Goal: Complete application form

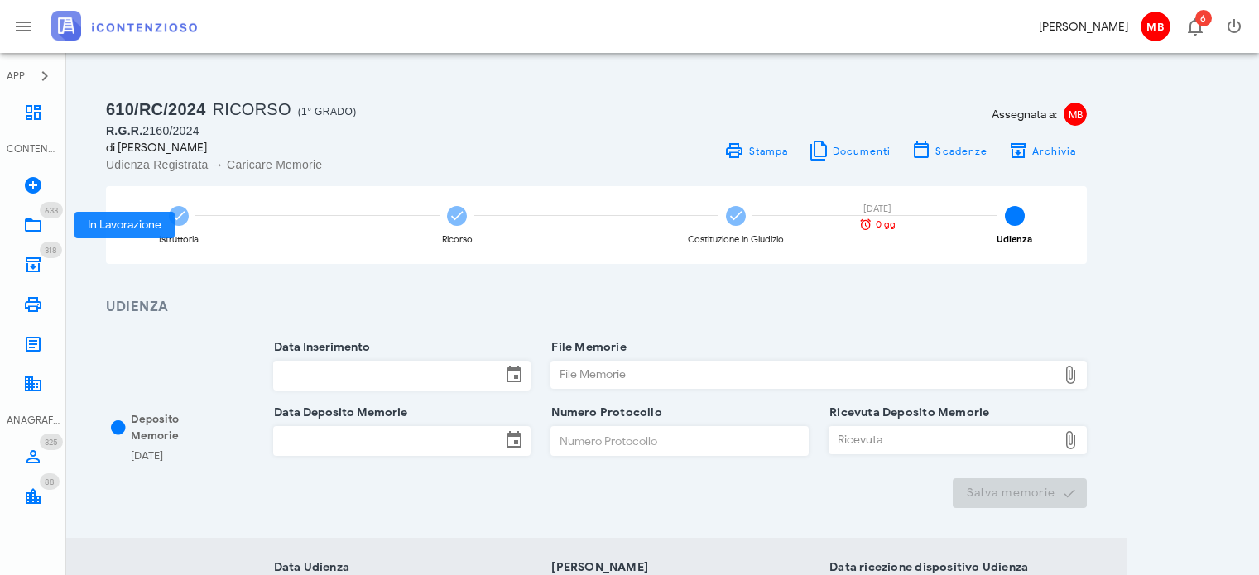
click at [40, 224] on icon at bounding box center [33, 225] width 20 height 20
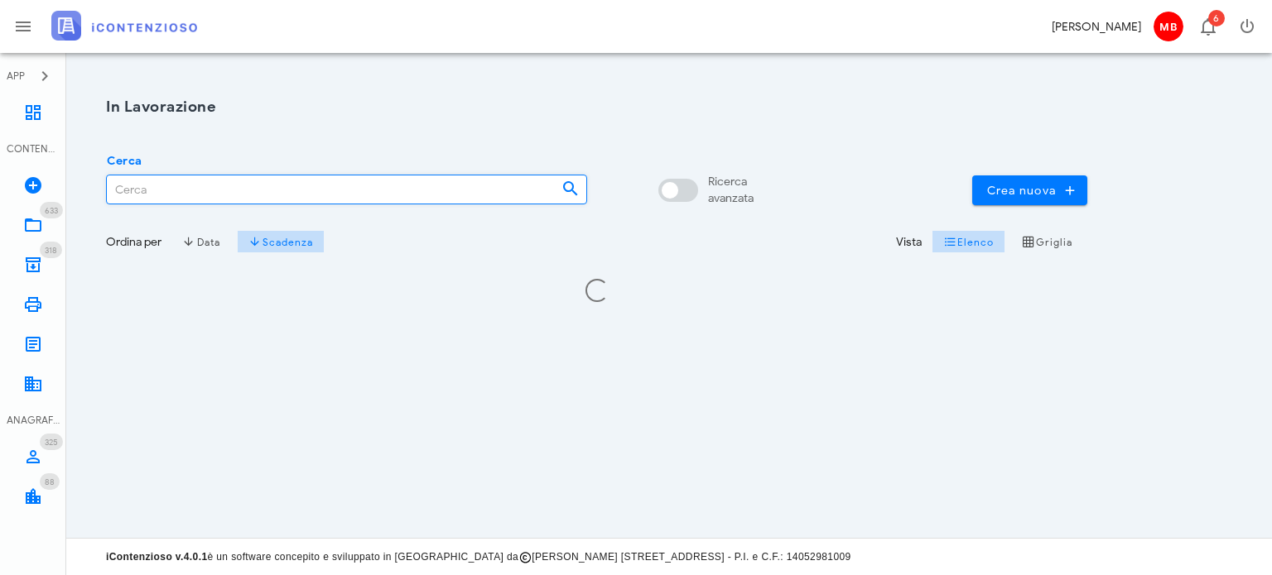
click at [191, 193] on input "Cerca" at bounding box center [327, 190] width 441 height 28
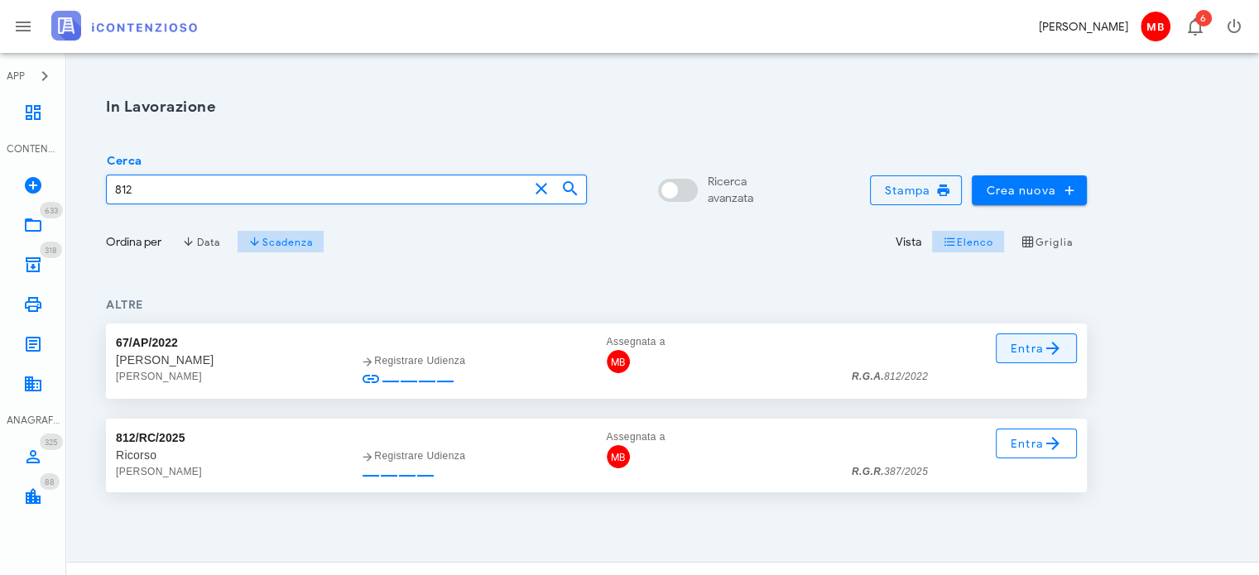
type input "812"
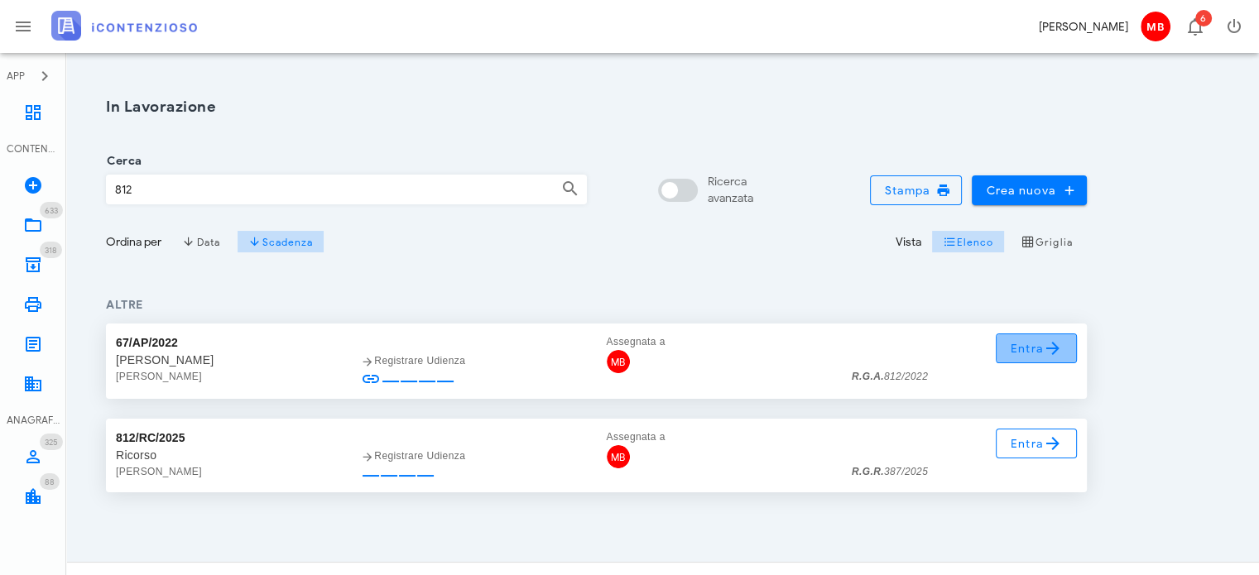
click at [1027, 348] on span "Entra" at bounding box center [1037, 349] width 54 height 20
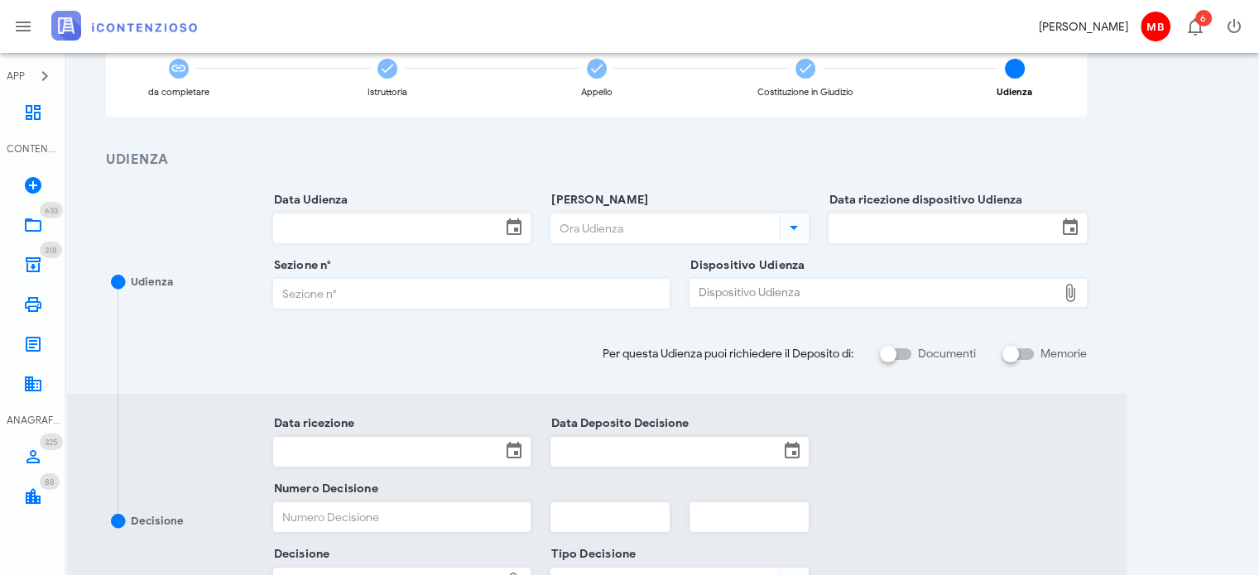
scroll to position [166, 0]
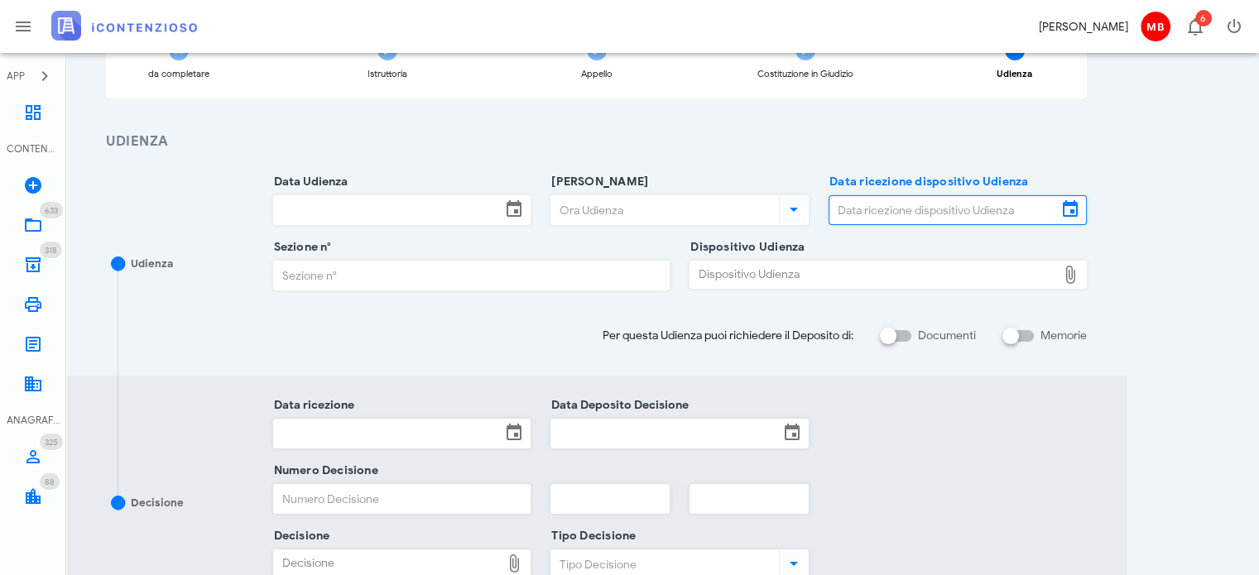
click at [864, 213] on input "Data ricezione dispositivo Udienza" at bounding box center [944, 210] width 228 height 28
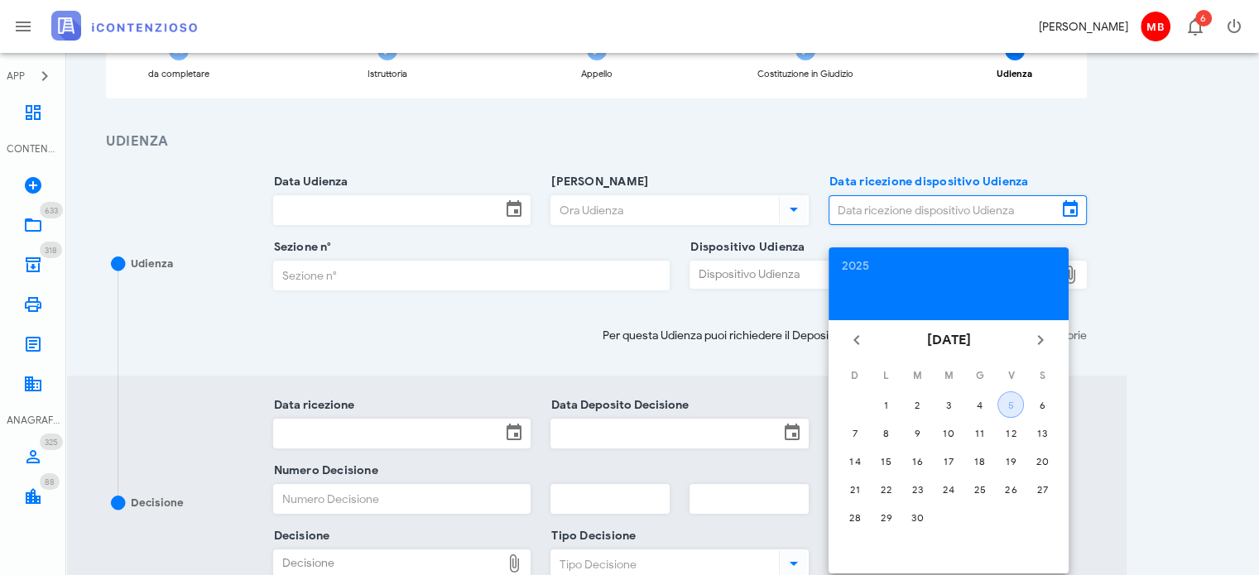
click at [1003, 406] on div "5" at bounding box center [1011, 405] width 25 height 12
type input "[DATE]"
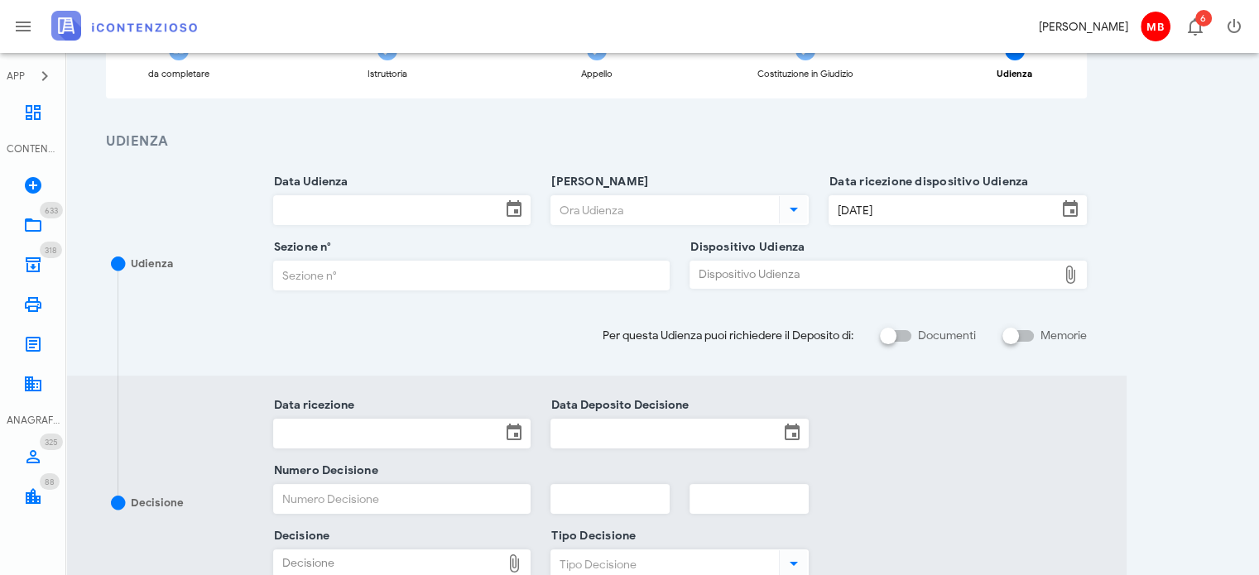
click at [797, 277] on div "Dispositivo Udienza" at bounding box center [874, 275] width 367 height 26
type input "C:\fakepath\AvvTratt___812_2022.pdf"
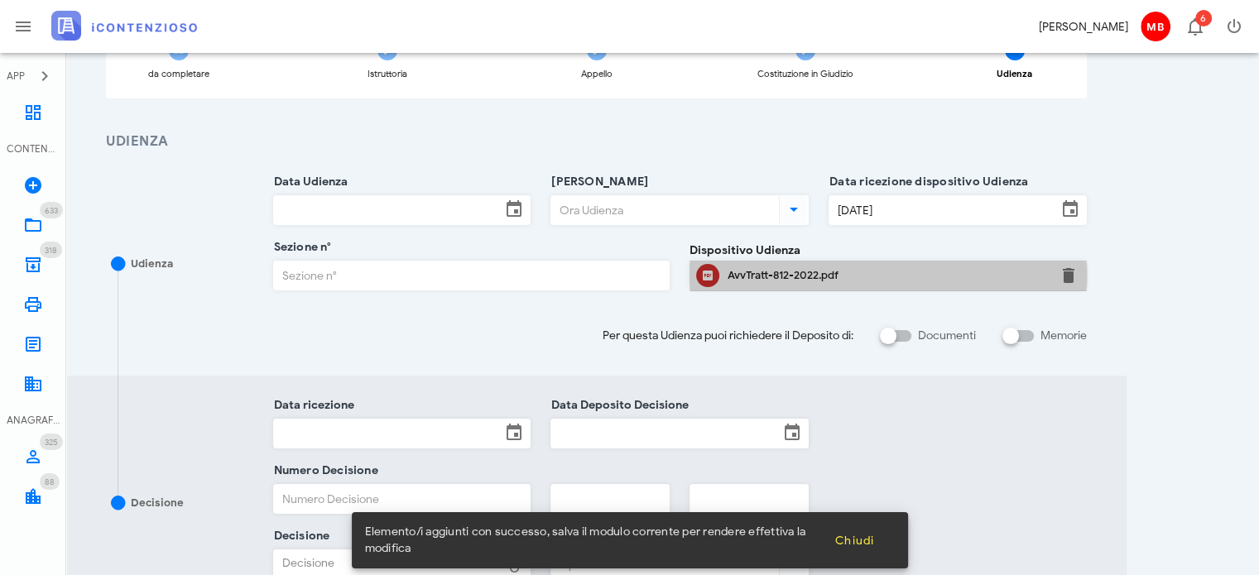
click at [771, 277] on div "AvvTratt-812-2022.pdf" at bounding box center [888, 275] width 321 height 13
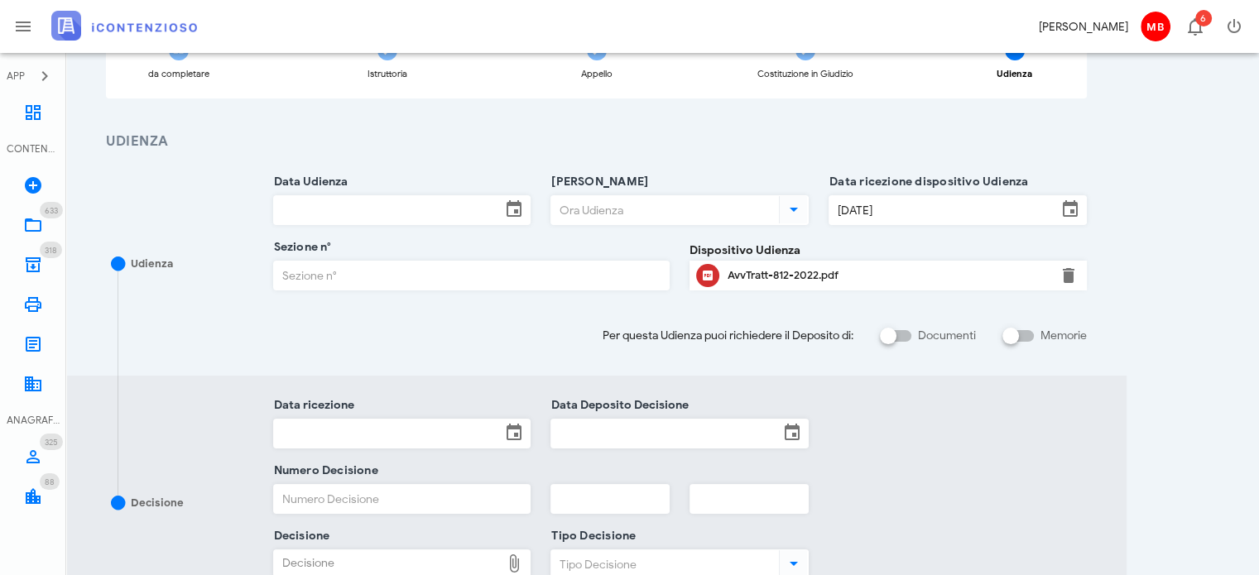
click at [352, 273] on input "Sezione n°" at bounding box center [472, 276] width 396 height 28
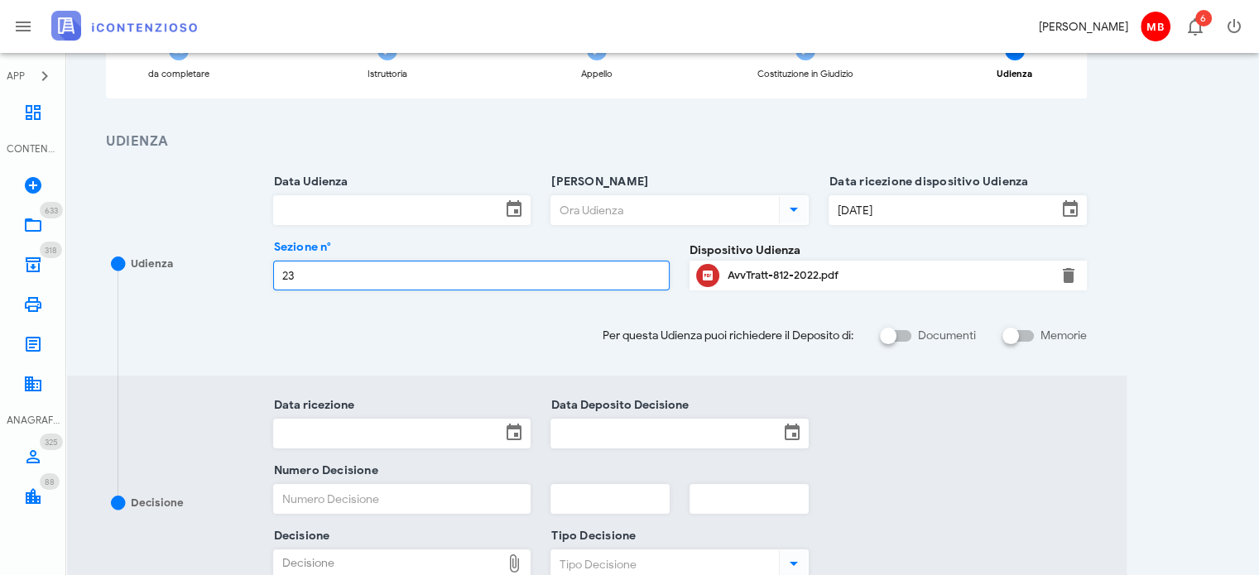
type input "23"
click at [338, 205] on input "Data Udienza" at bounding box center [388, 210] width 228 height 28
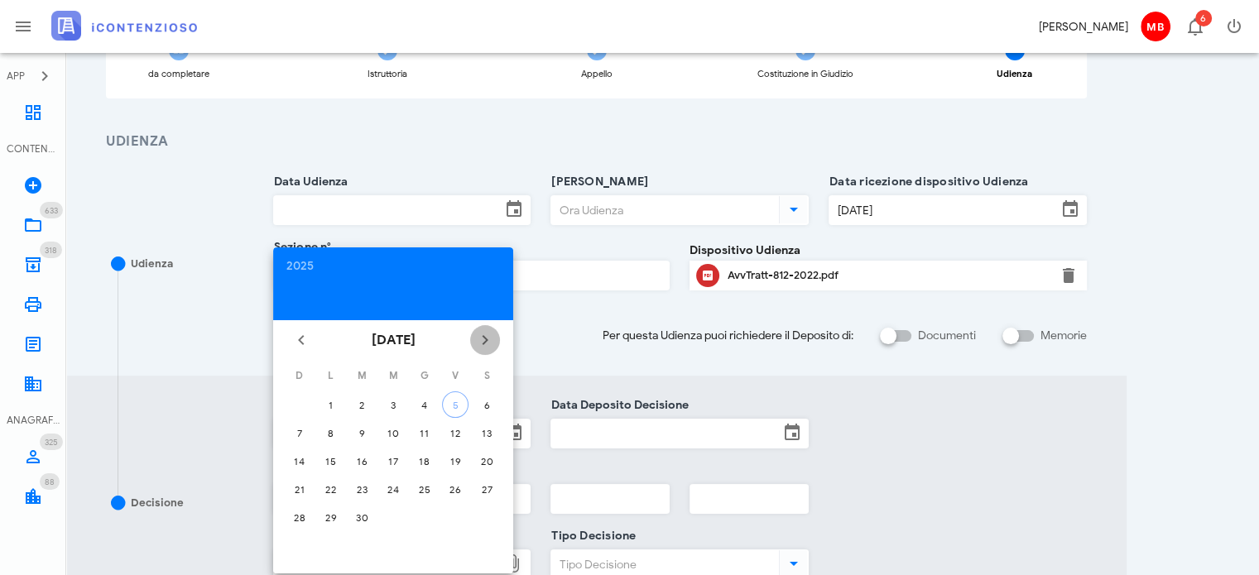
click at [490, 339] on icon "Il prossimo mese" at bounding box center [485, 340] width 20 height 20
click at [336, 484] on div "20" at bounding box center [331, 490] width 26 height 12
type input "[DATE]"
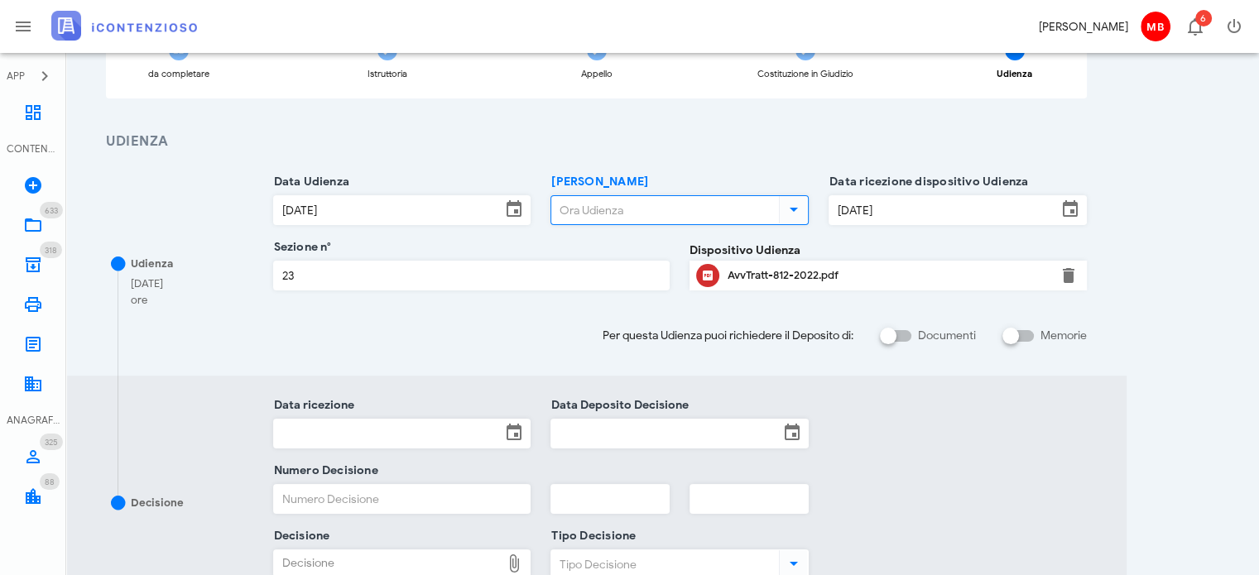
click at [577, 211] on input "[PERSON_NAME]" at bounding box center [663, 210] width 224 height 28
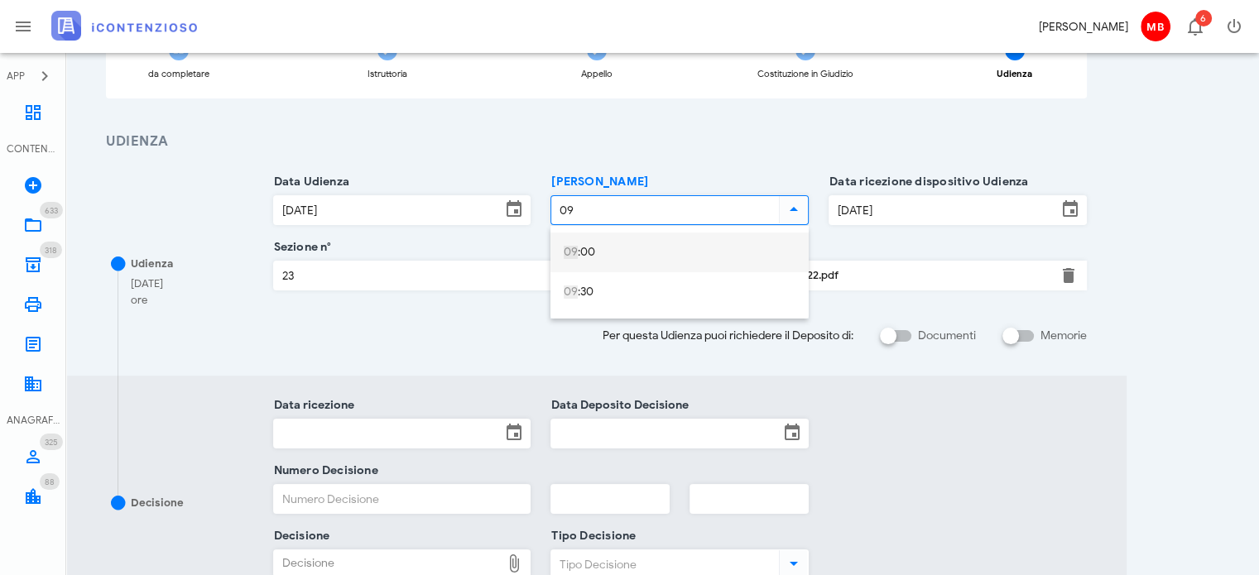
click at [579, 255] on div "09 :00" at bounding box center [680, 253] width 232 height 14
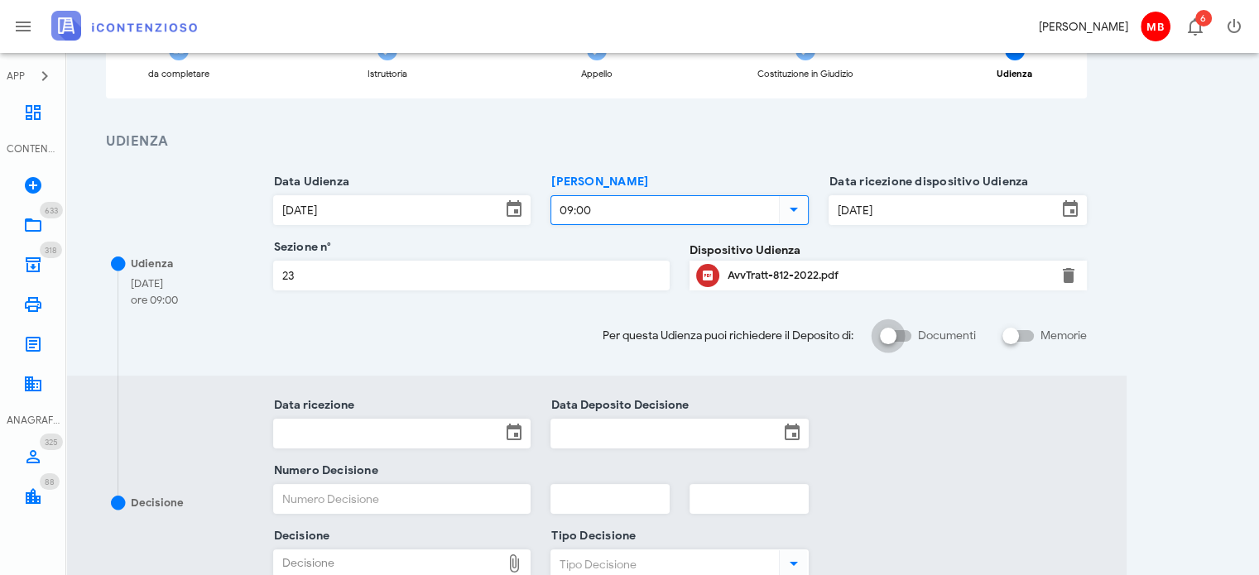
type input "09:00"
click at [884, 341] on div at bounding box center [888, 336] width 28 height 28
checkbox input "true"
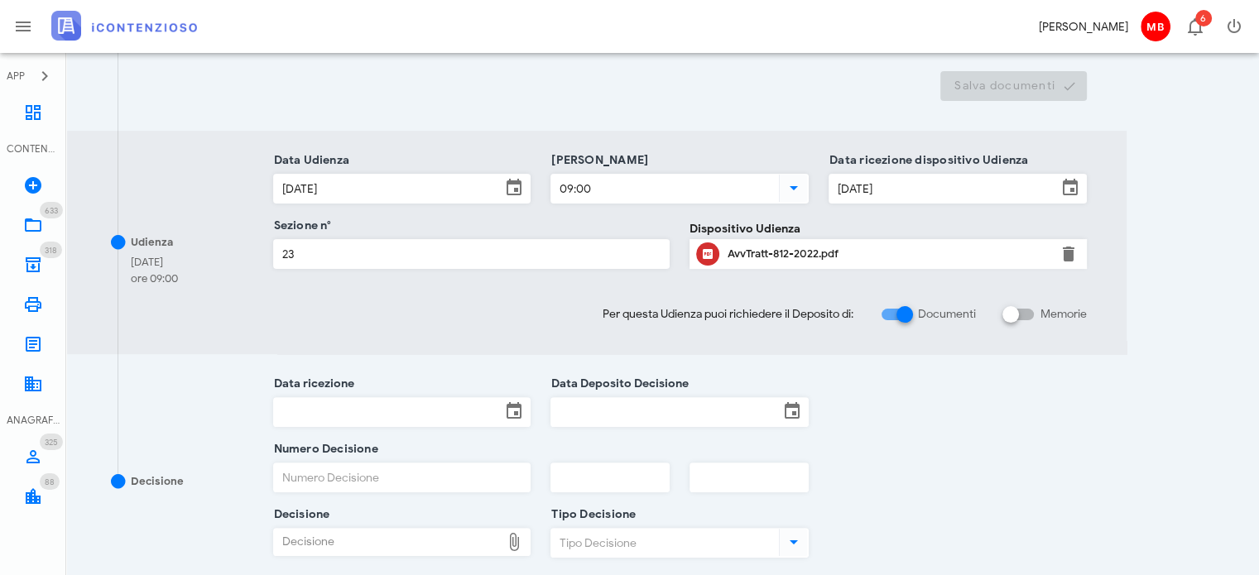
scroll to position [414, 0]
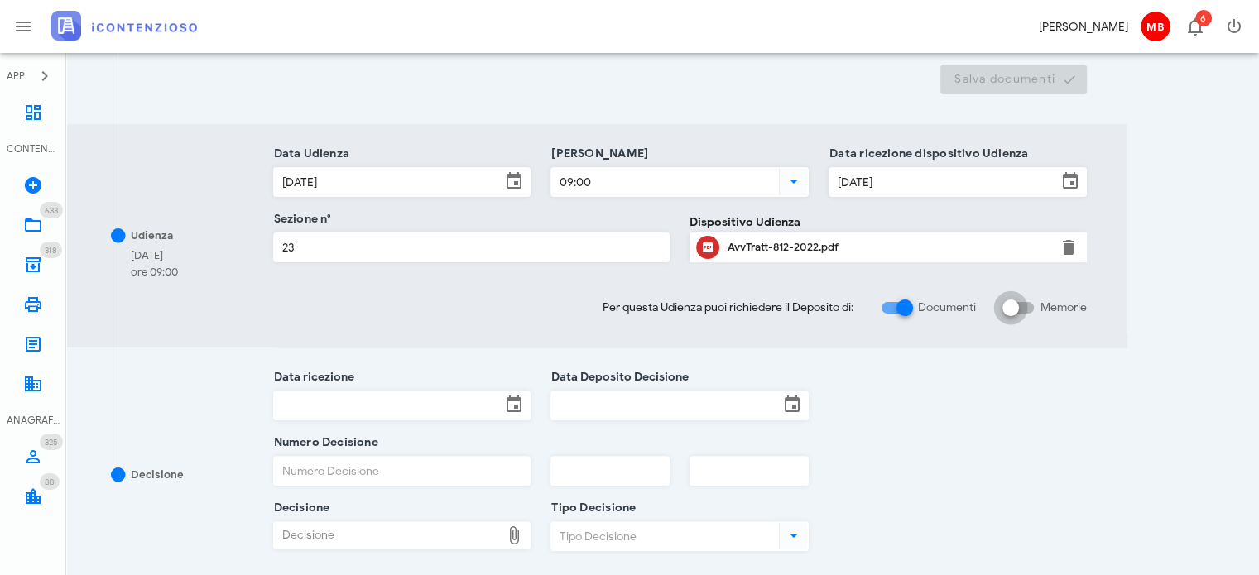
click at [1018, 310] on div at bounding box center [1011, 308] width 28 height 28
checkbox input "true"
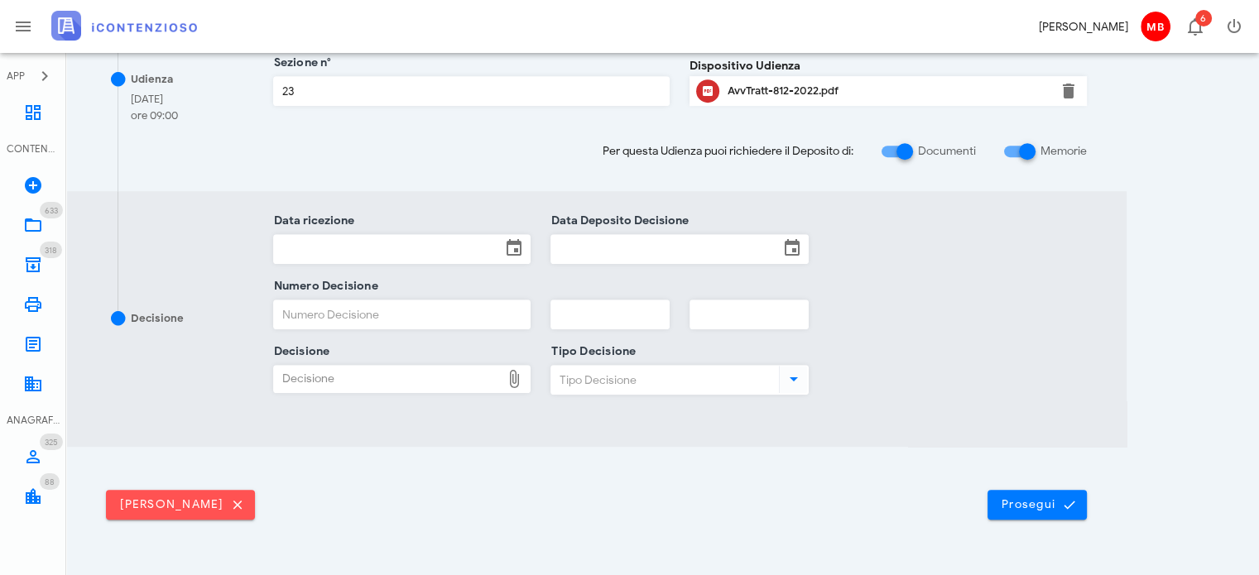
scroll to position [828, 0]
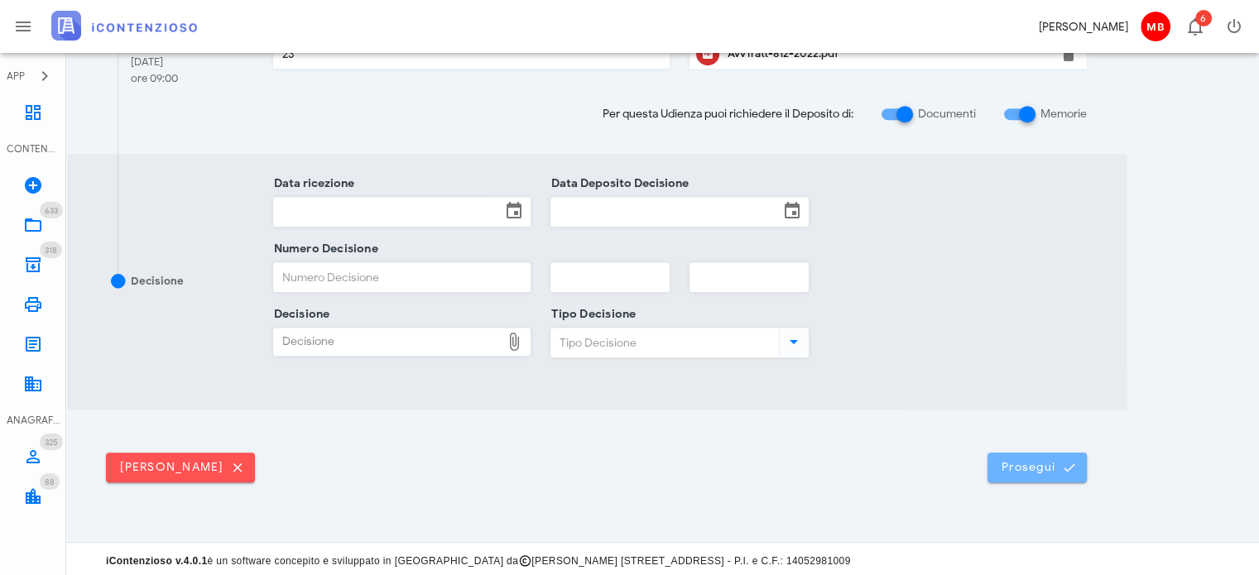
click at [1008, 470] on span "Prosegui" at bounding box center [1037, 467] width 73 height 15
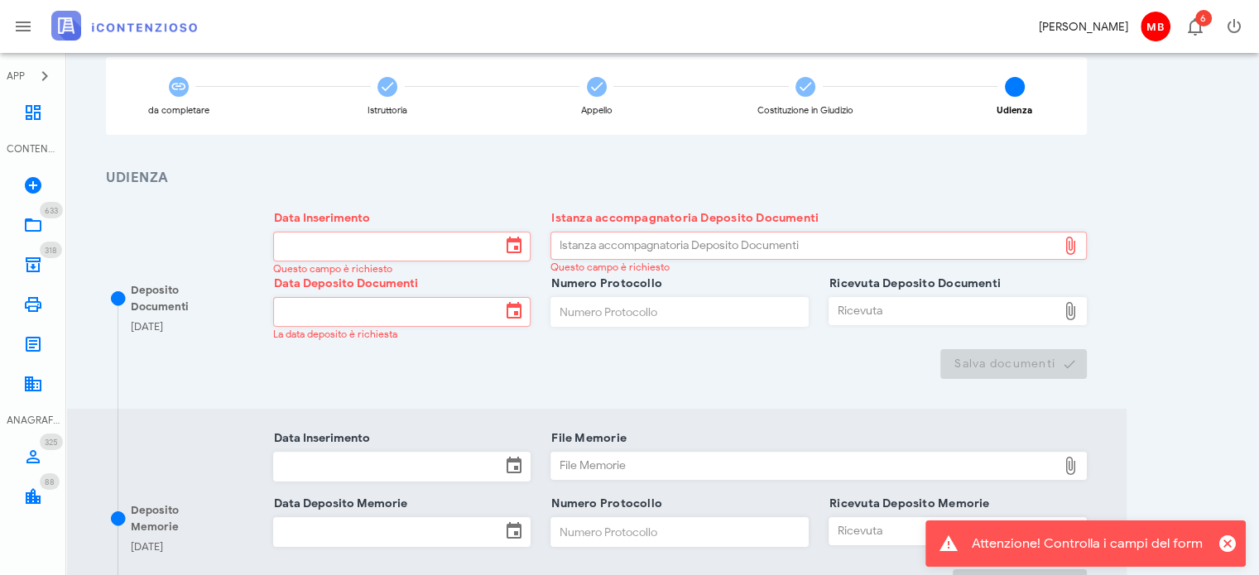
scroll to position [0, 0]
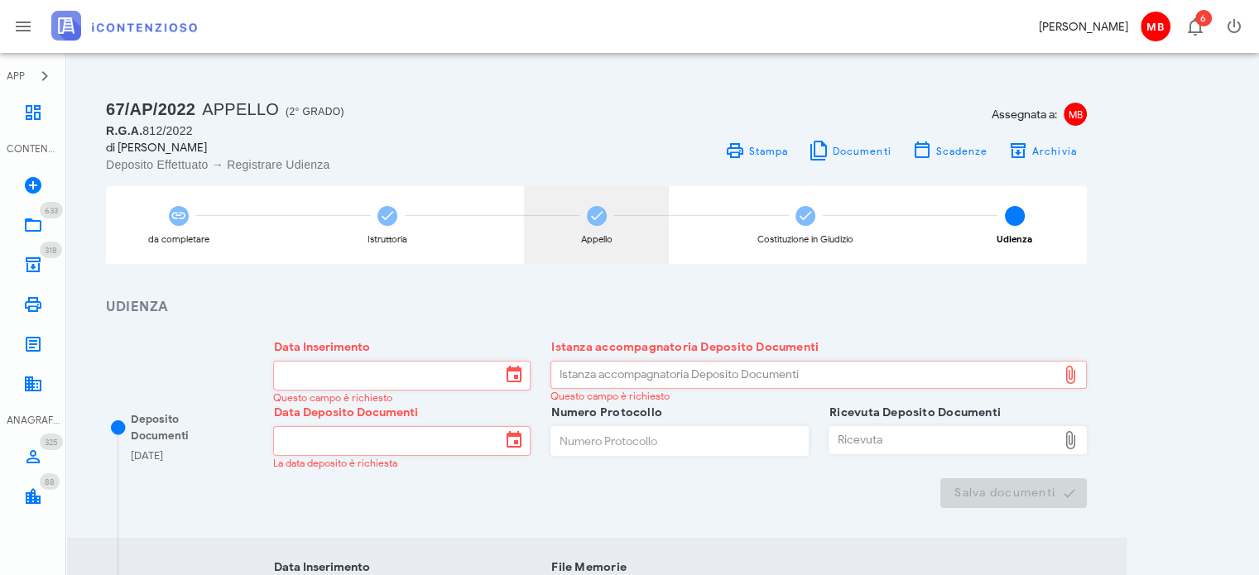
click at [593, 232] on div "Appello" at bounding box center [596, 225] width 145 height 78
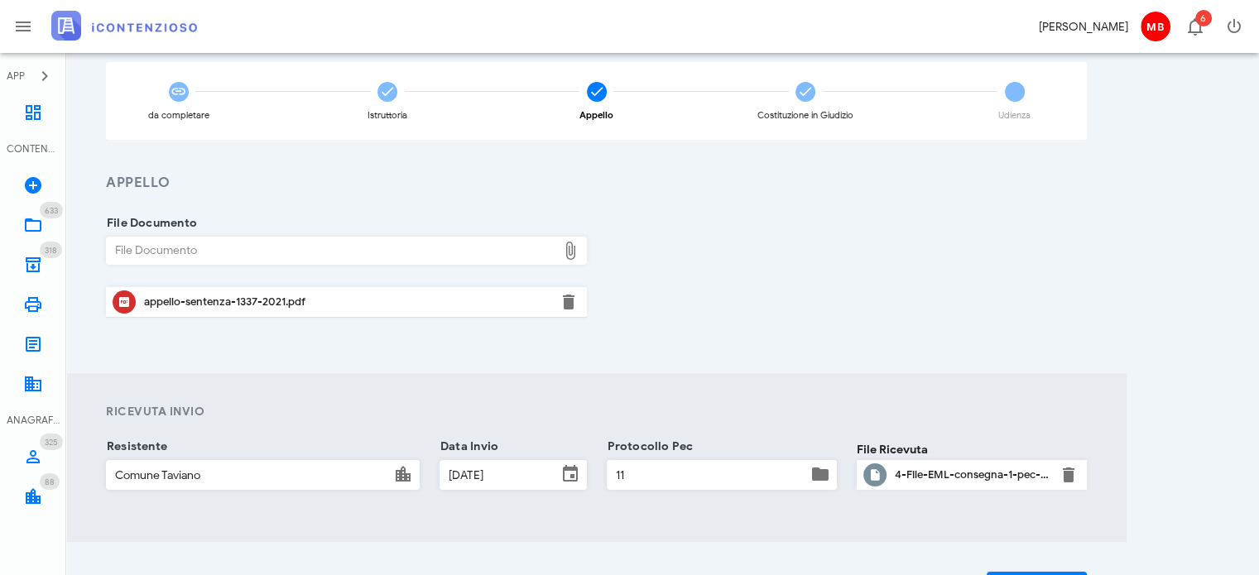
scroll to position [246, 0]
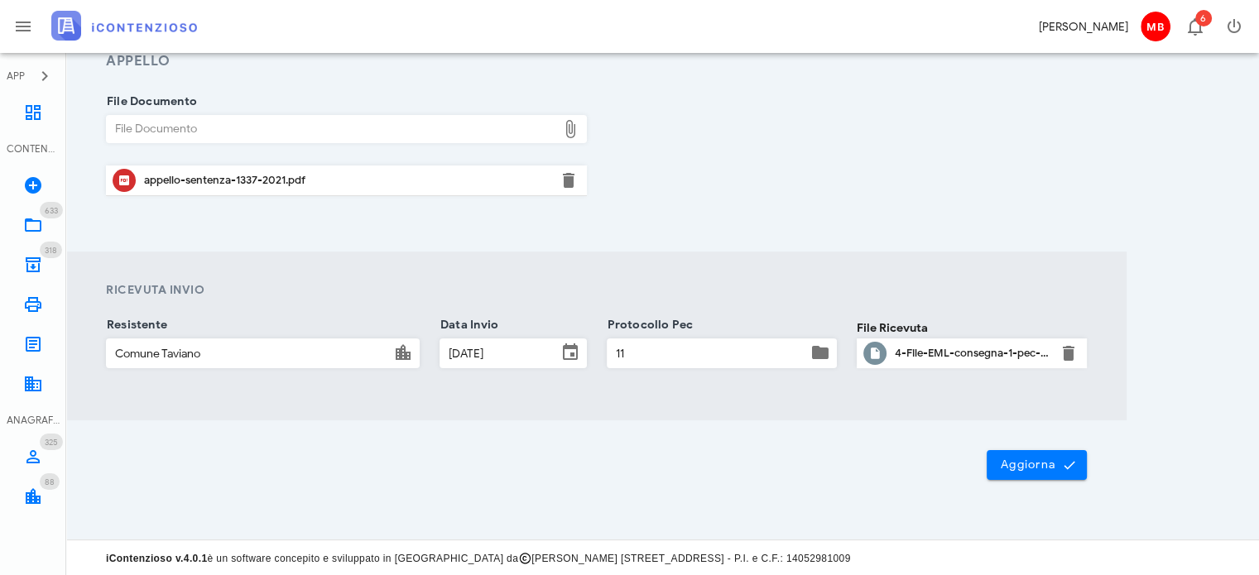
click at [257, 176] on div "appello-sentenza-1337-2021.pdf" at bounding box center [346, 180] width 405 height 13
